Goal: Task Accomplishment & Management: Manage account settings

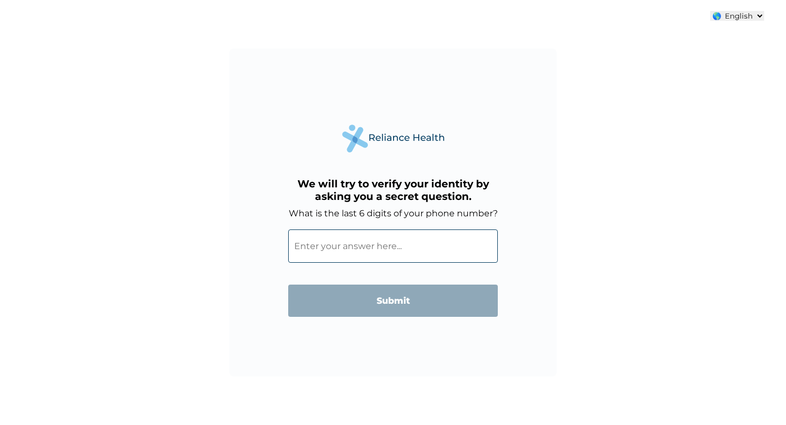
select select "ENGLISH"
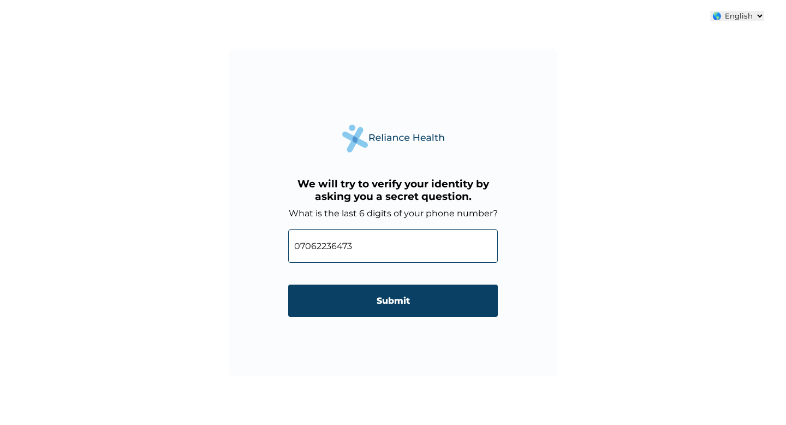
click at [321, 247] on input "07062236473" at bounding box center [393, 245] width 210 height 33
drag, startPoint x: 320, startPoint y: 247, endPoint x: 270, endPoint y: 245, distance: 50.8
click at [270, 245] on div "We will try to verify your identity by asking you a secret question. What is th…" at bounding box center [392, 212] width 327 height 327
type input "236473"
click at [380, 304] on input "Submit" at bounding box center [393, 300] width 210 height 32
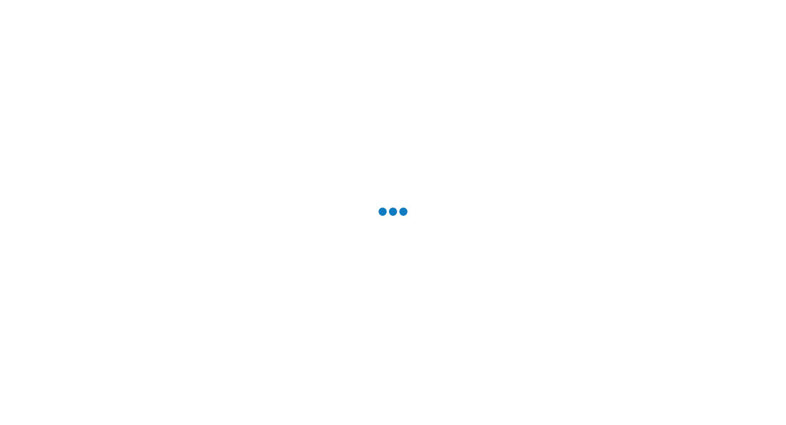
select select "ENGLISH"
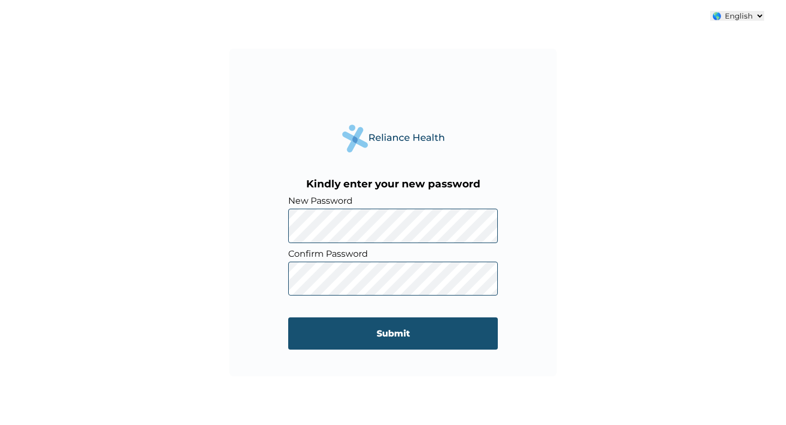
click at [391, 334] on input "Submit" at bounding box center [393, 333] width 210 height 32
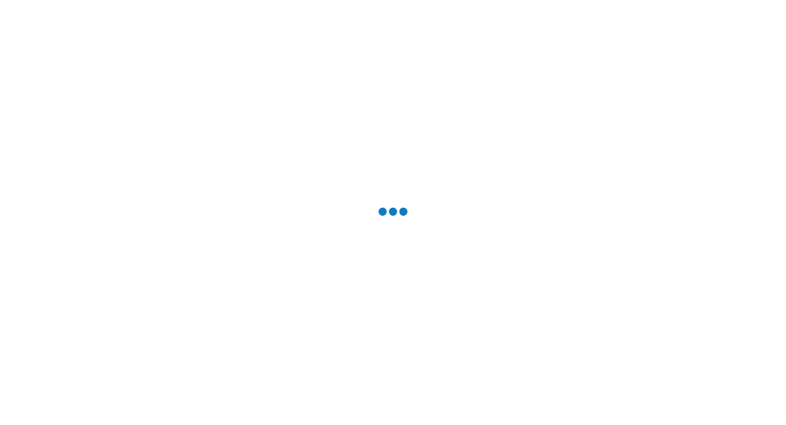
select select "ENGLISH"
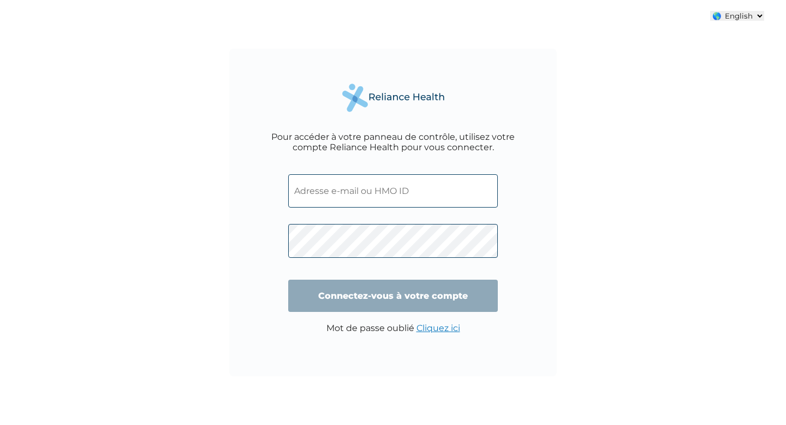
click at [406, 200] on input "text" at bounding box center [393, 190] width 210 height 33
click at [313, 58] on div "Pour accéder à votre panneau de contrôle, utilisez votre compte Reliance Health…" at bounding box center [392, 212] width 327 height 327
click at [721, 232] on div "🌎 Français 🌎 English Pour accéder à votre panneau de contrôle, utilisez votre c…" at bounding box center [393, 212] width 786 height 425
